Goal: Find specific page/section: Find specific page/section

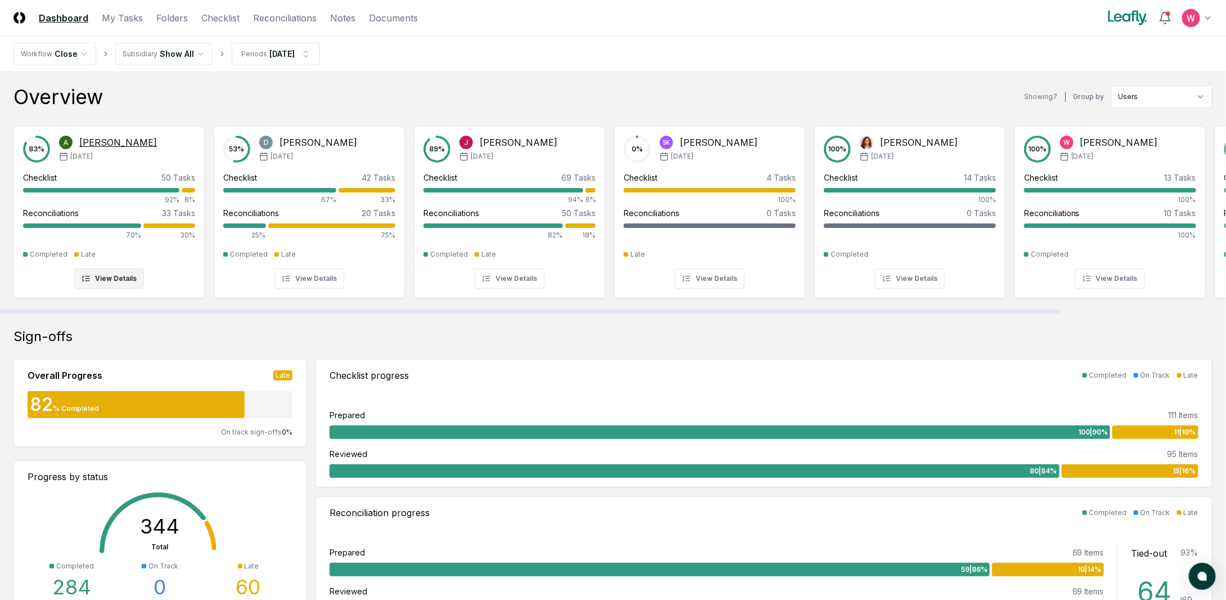
drag, startPoint x: 173, startPoint y: 310, endPoint x: 107, endPoint y: 274, distance: 75.5
click at [107, 309] on div at bounding box center [530, 311] width 1059 height 4
click at [275, 16] on link "Reconciliations" at bounding box center [285, 17] width 64 height 13
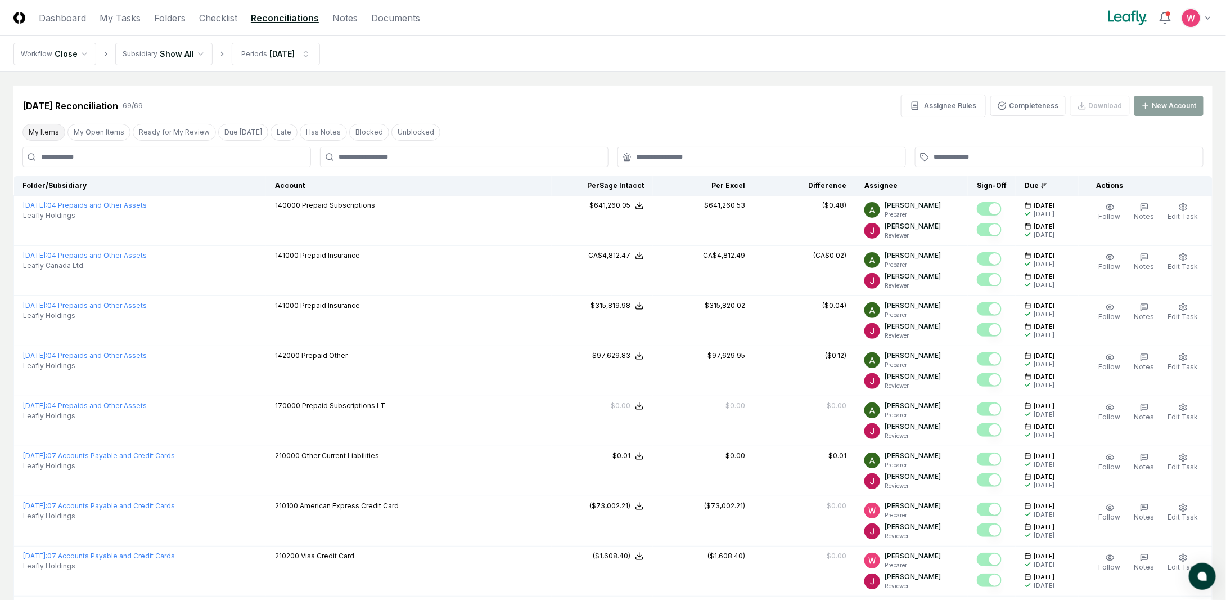
click at [44, 127] on button "My Items" at bounding box center [43, 132] width 43 height 17
